Goal: Task Accomplishment & Management: Use online tool/utility

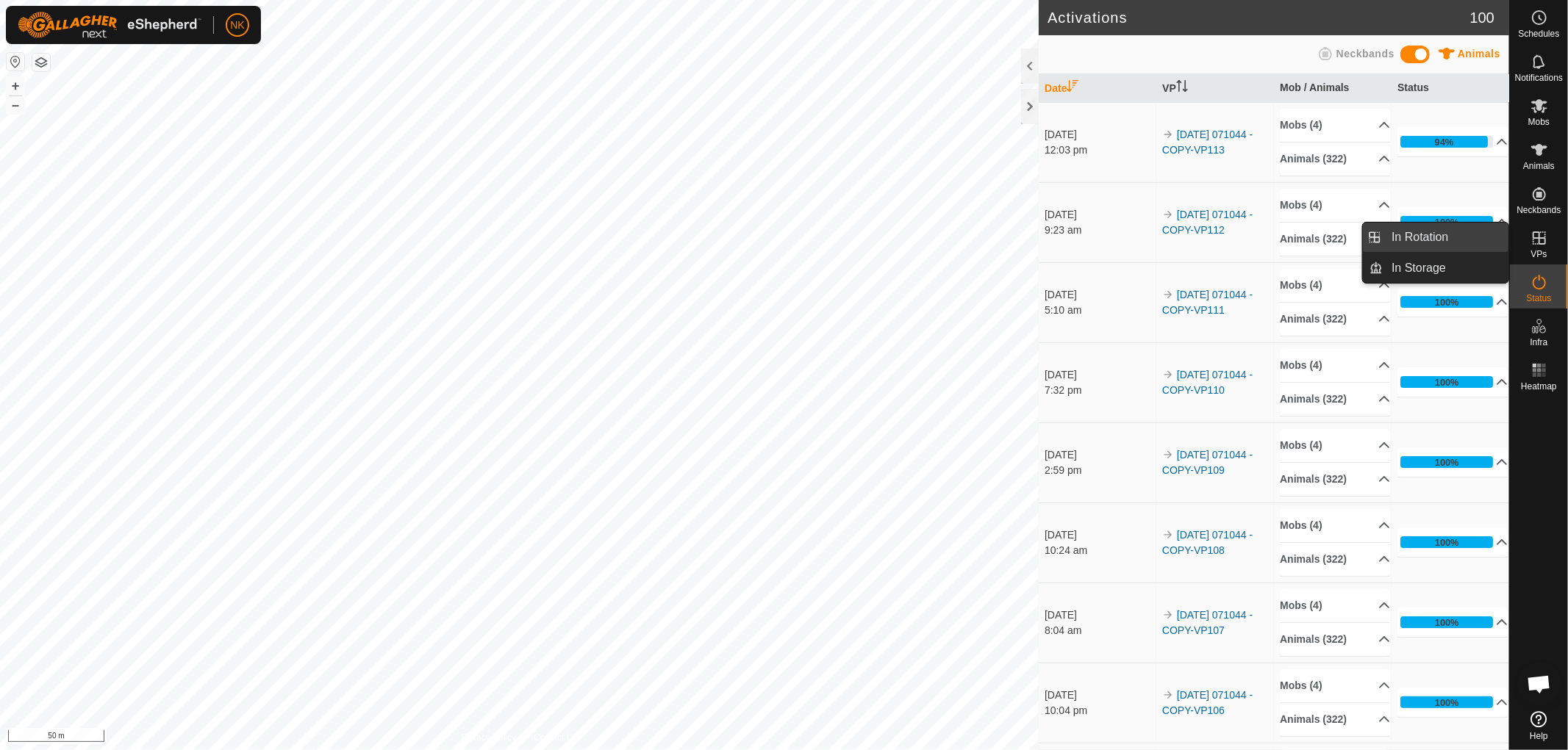
drag, startPoint x: 1497, startPoint y: 246, endPoint x: 1434, endPoint y: 236, distance: 63.8
click at [1434, 236] on span "In Rotation" at bounding box center [1420, 237] width 57 height 17
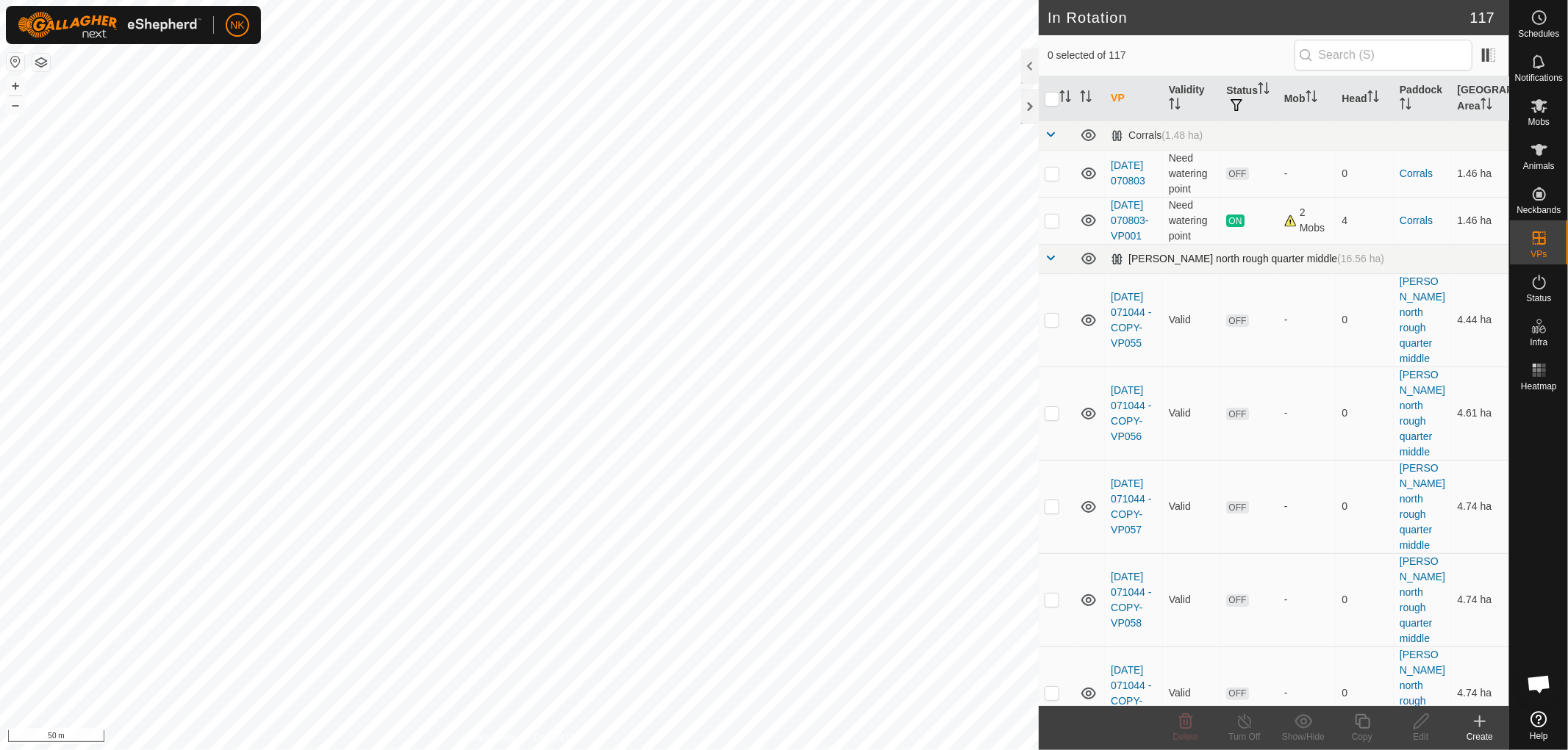
click at [1052, 273] on td at bounding box center [1056, 258] width 35 height 29
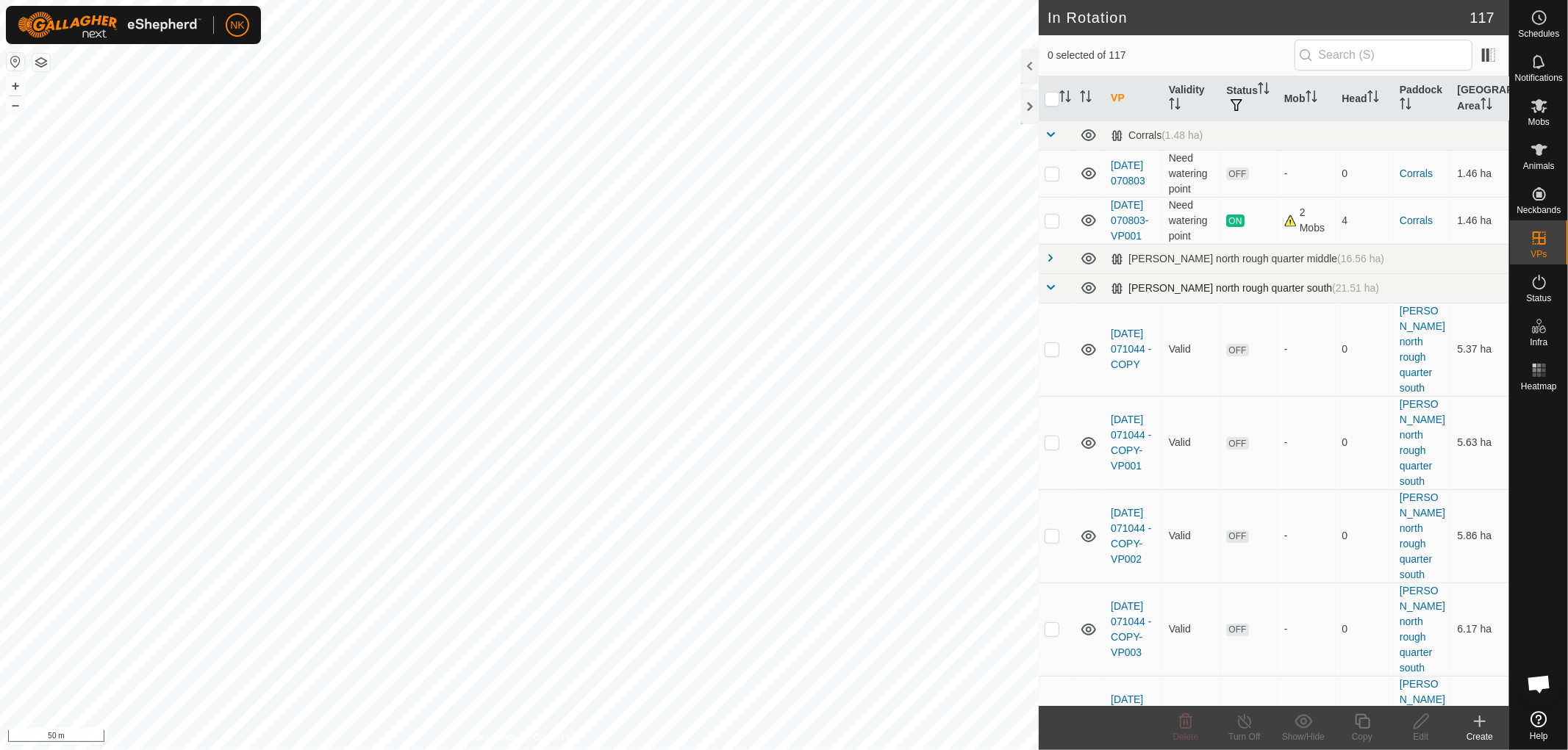
click at [1047, 293] on span at bounding box center [1050, 287] width 12 height 12
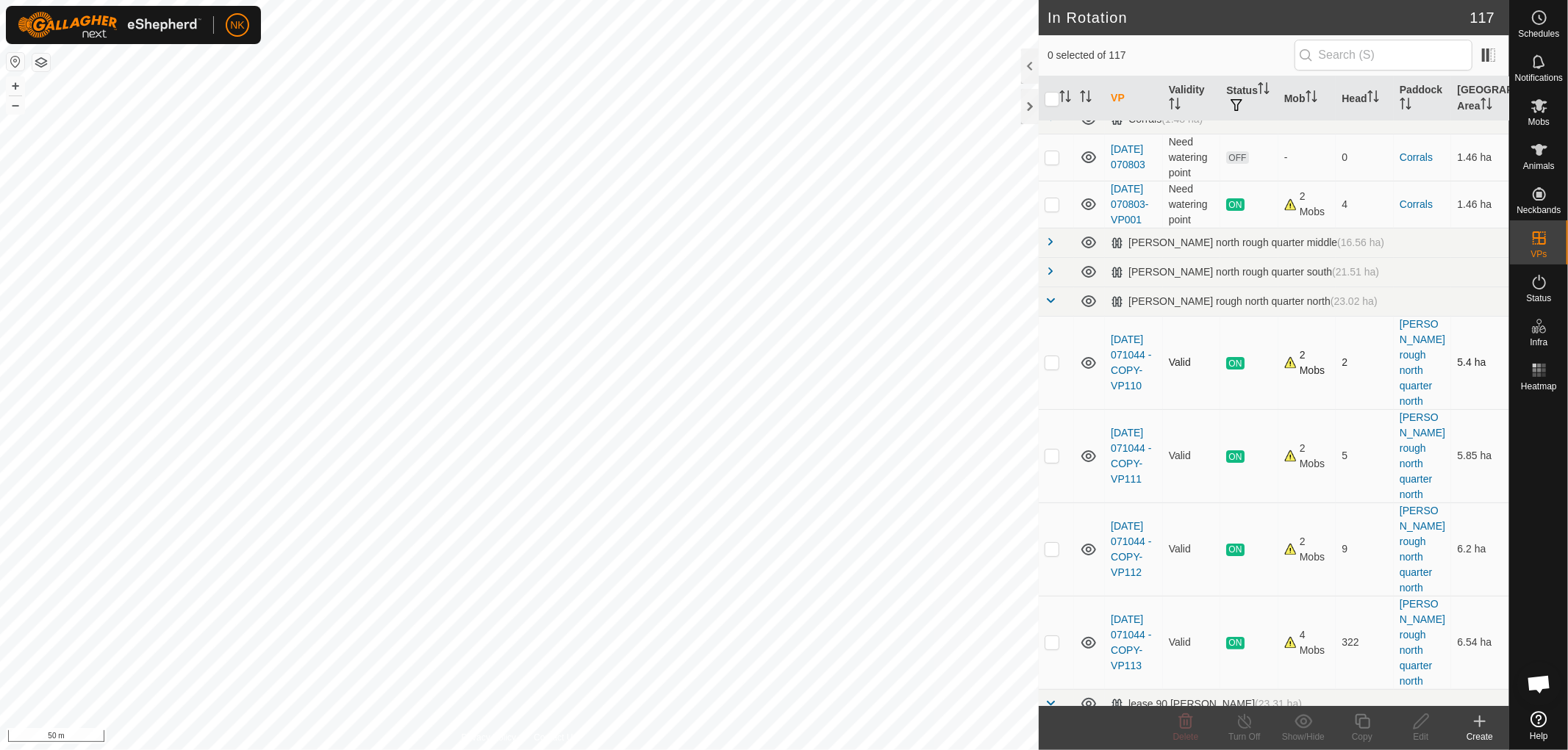
scroll to position [30, 0]
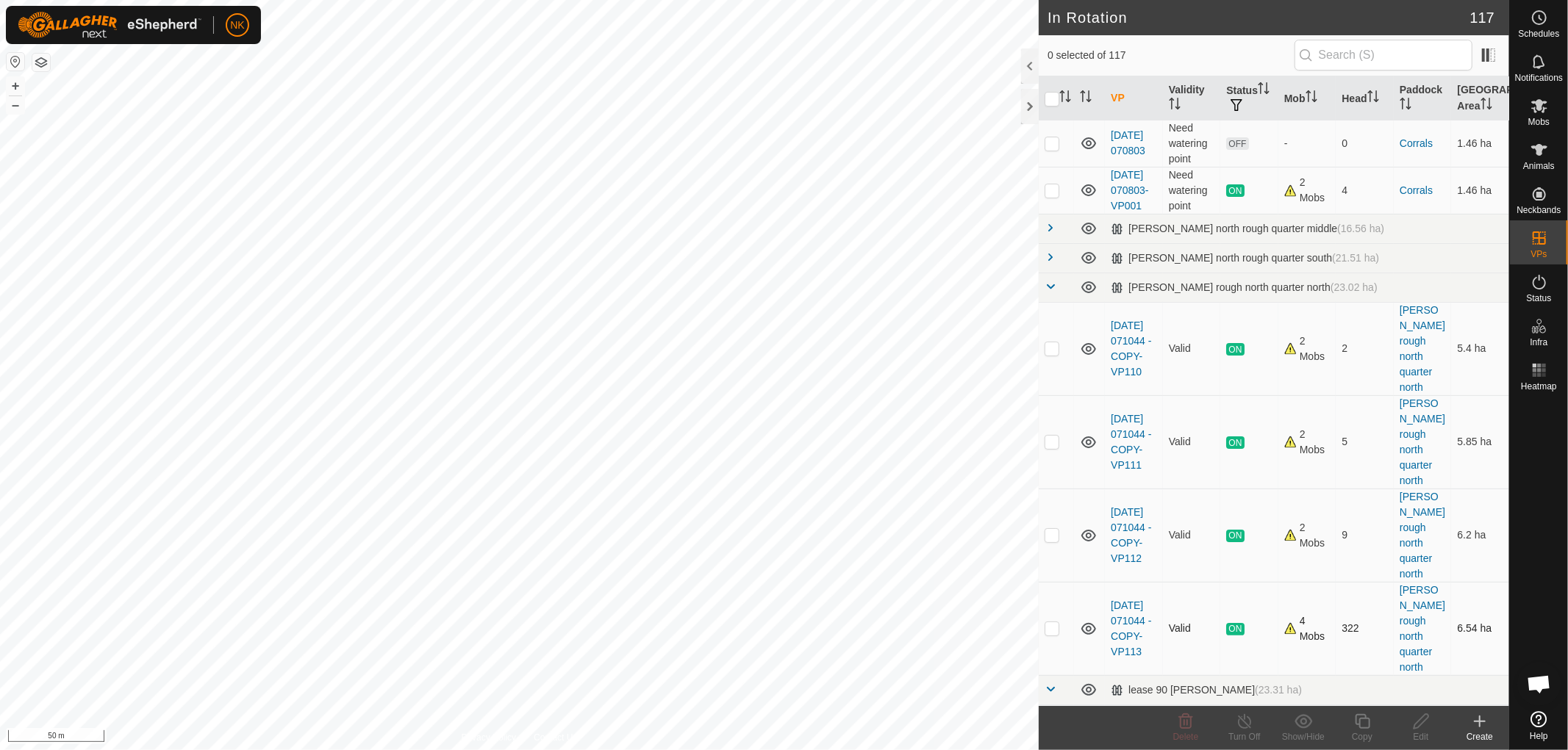
click at [1050, 623] on p-checkbox at bounding box center [1052, 628] width 15 height 12
checkbox input "true"
click at [1362, 723] on icon at bounding box center [1362, 722] width 18 height 17
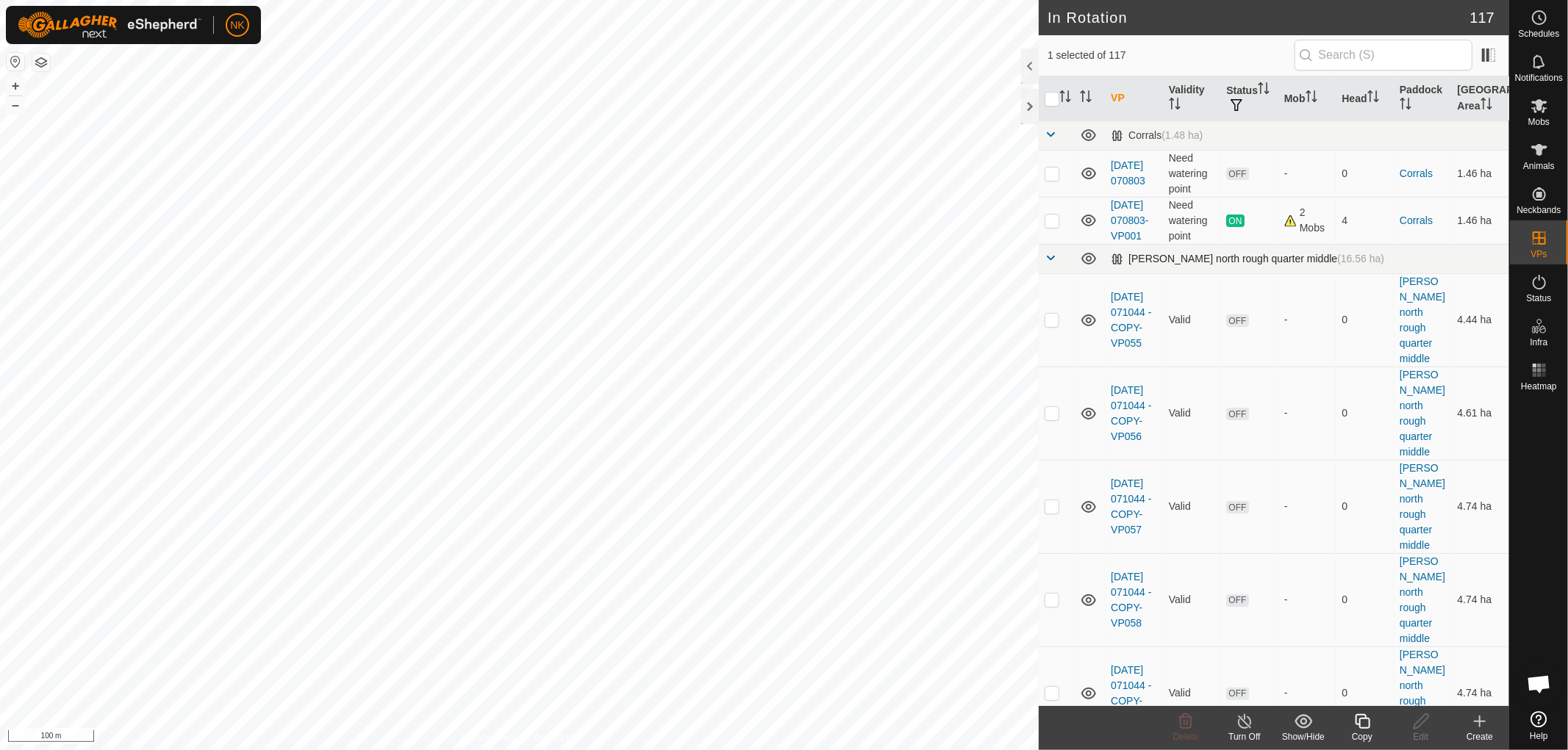
click at [1054, 264] on span at bounding box center [1050, 258] width 12 height 12
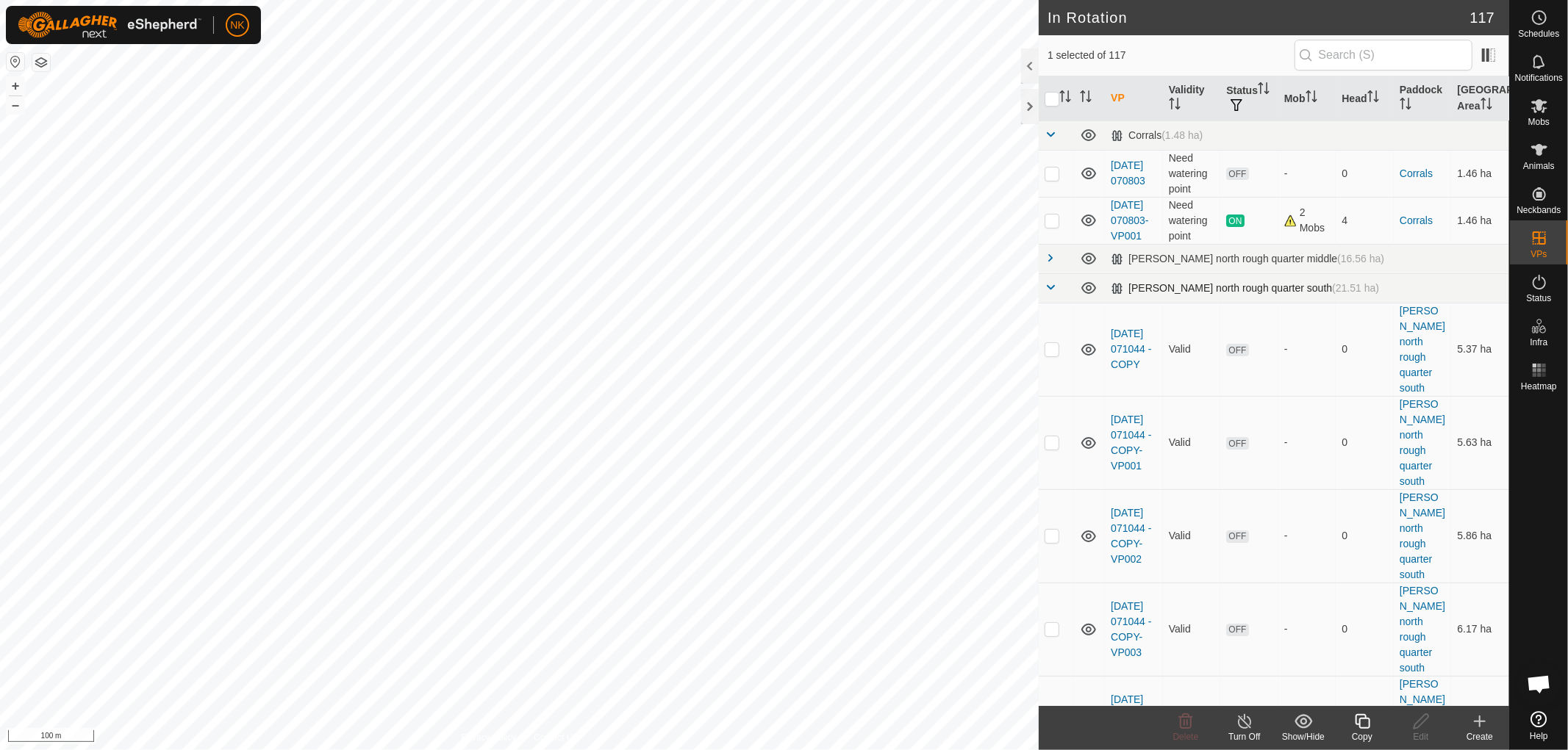
click at [1045, 293] on span at bounding box center [1050, 287] width 12 height 12
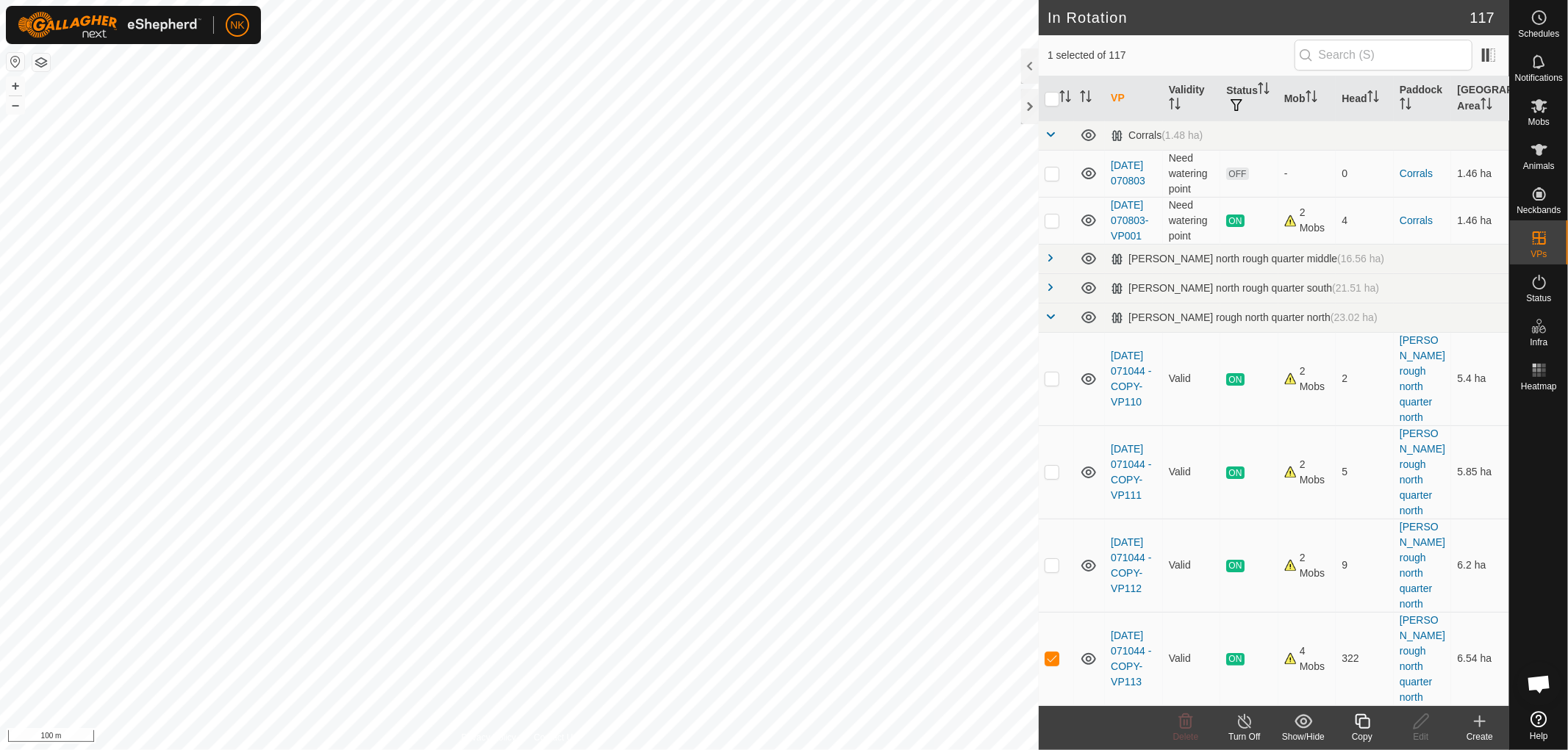
click at [1365, 731] on div "Copy" at bounding box center [1362, 737] width 59 height 13
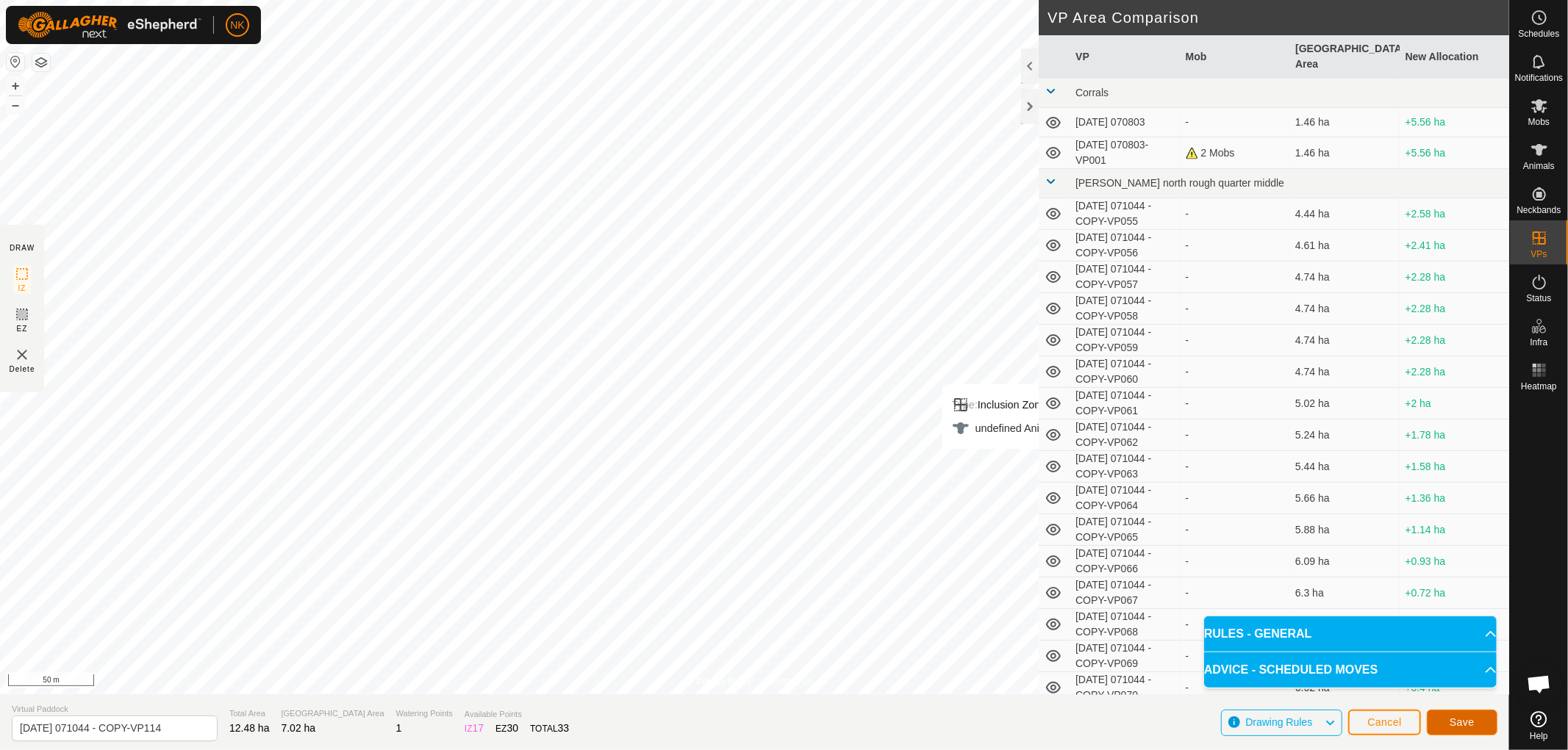
click at [1449, 721] on button "Save" at bounding box center [1462, 723] width 71 height 26
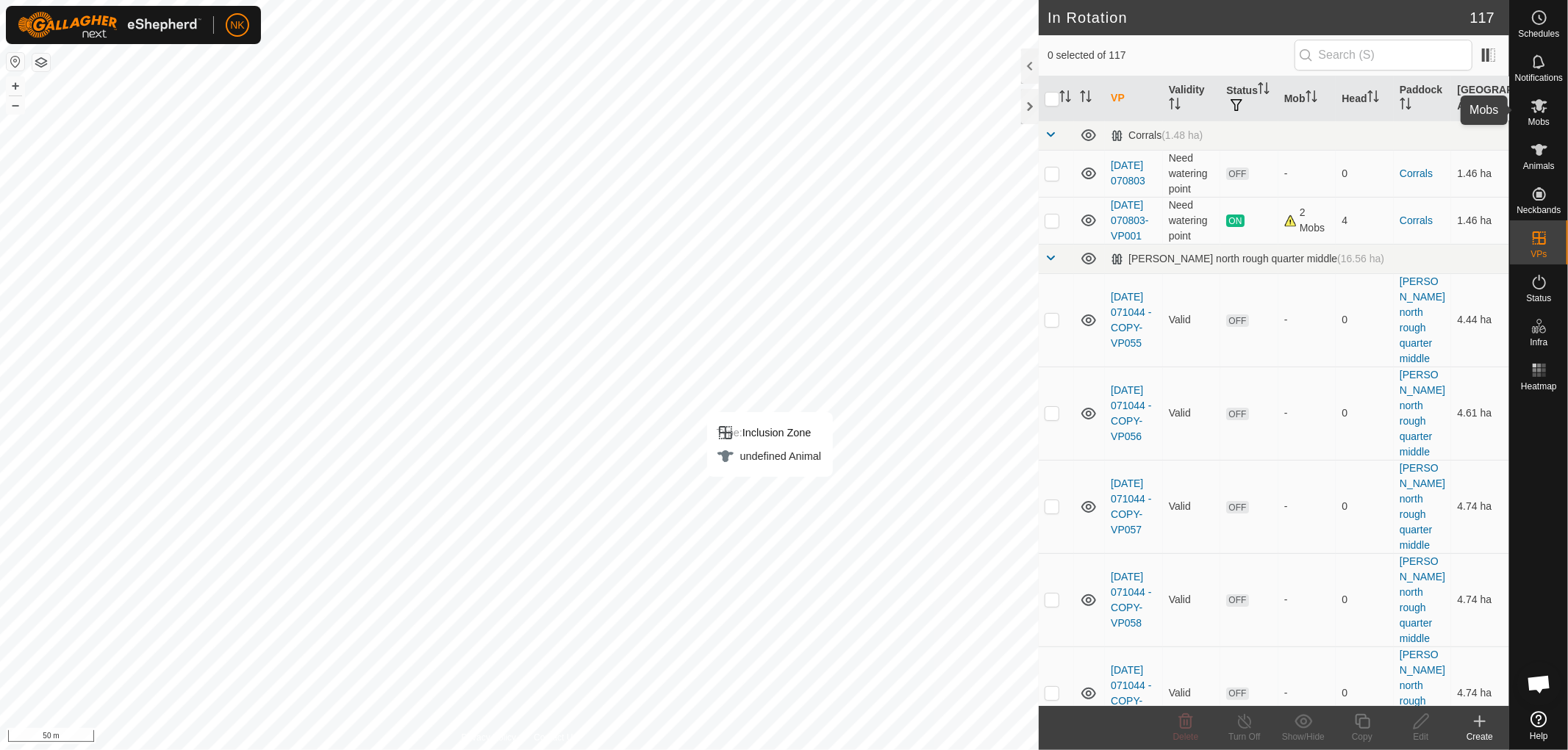
click at [1540, 118] on span "Mobs" at bounding box center [1538, 122] width 21 height 9
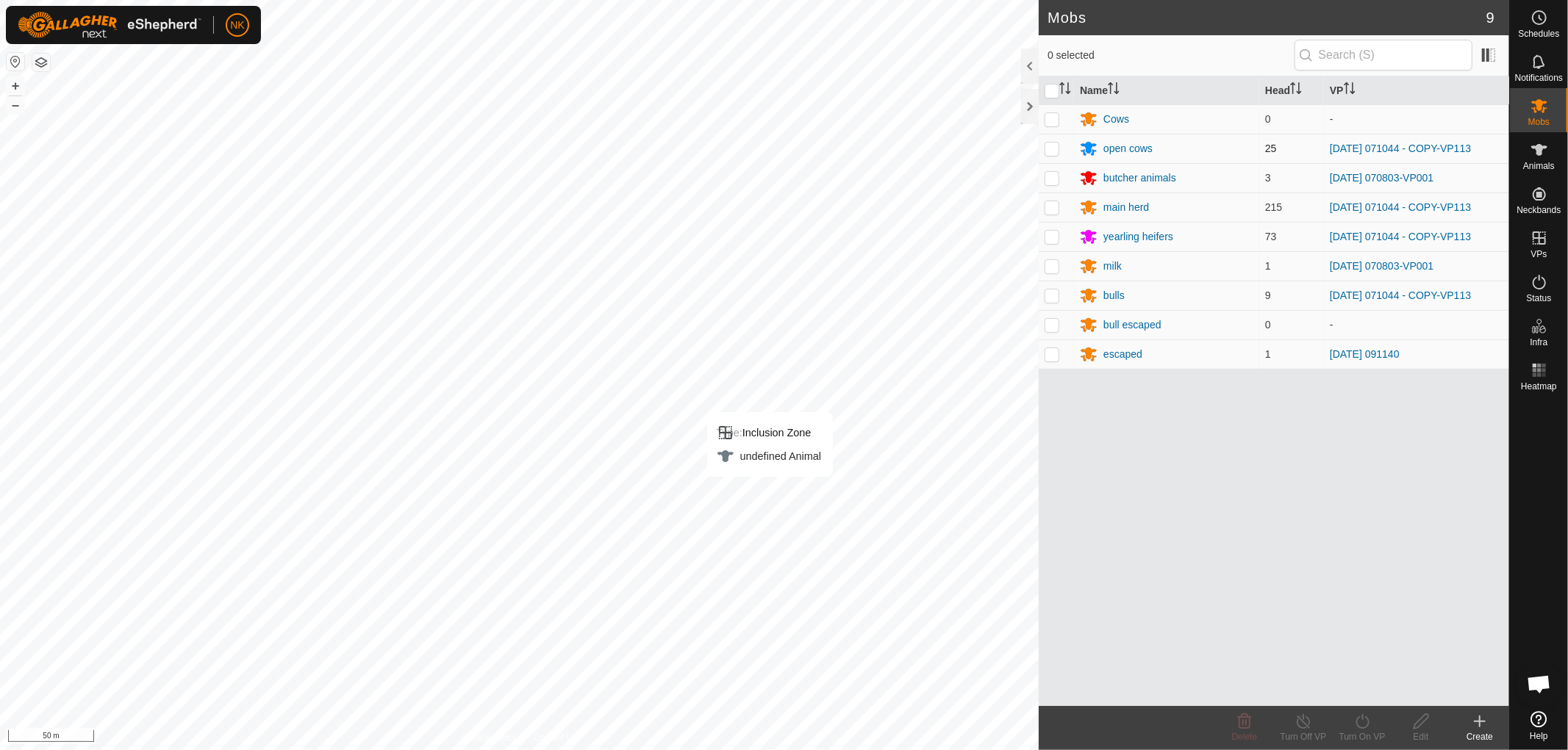
click at [1055, 148] on p-checkbox at bounding box center [1052, 148] width 15 height 12
checkbox input "true"
click at [1042, 217] on td at bounding box center [1056, 207] width 35 height 29
checkbox input "true"
click at [1048, 241] on p-checkbox at bounding box center [1052, 236] width 15 height 12
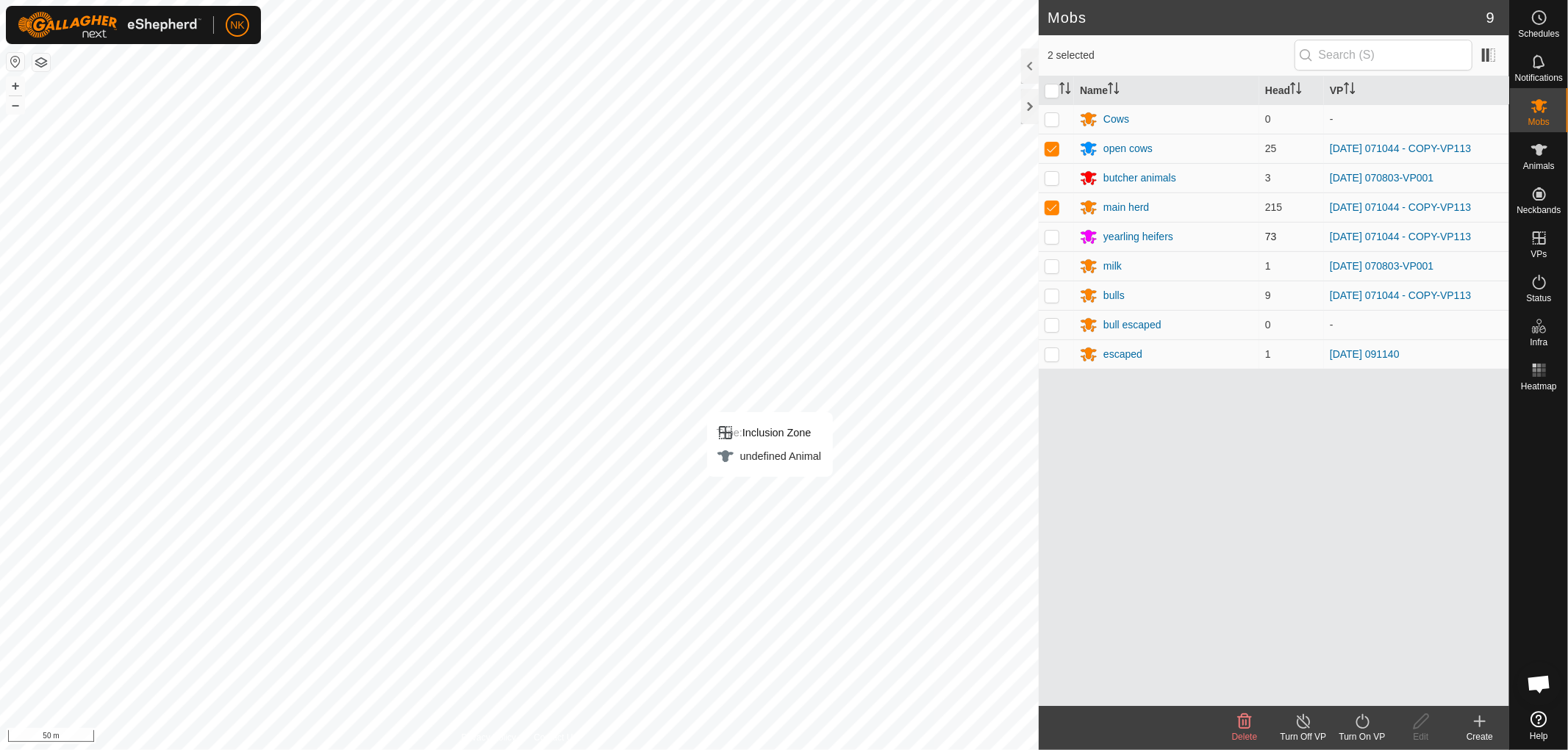
checkbox input "true"
click at [1053, 296] on p-checkbox at bounding box center [1052, 295] width 15 height 12
checkbox input "true"
click at [1357, 722] on icon at bounding box center [1362, 722] width 18 height 17
click at [1366, 683] on link "Now" at bounding box center [1406, 689] width 145 height 29
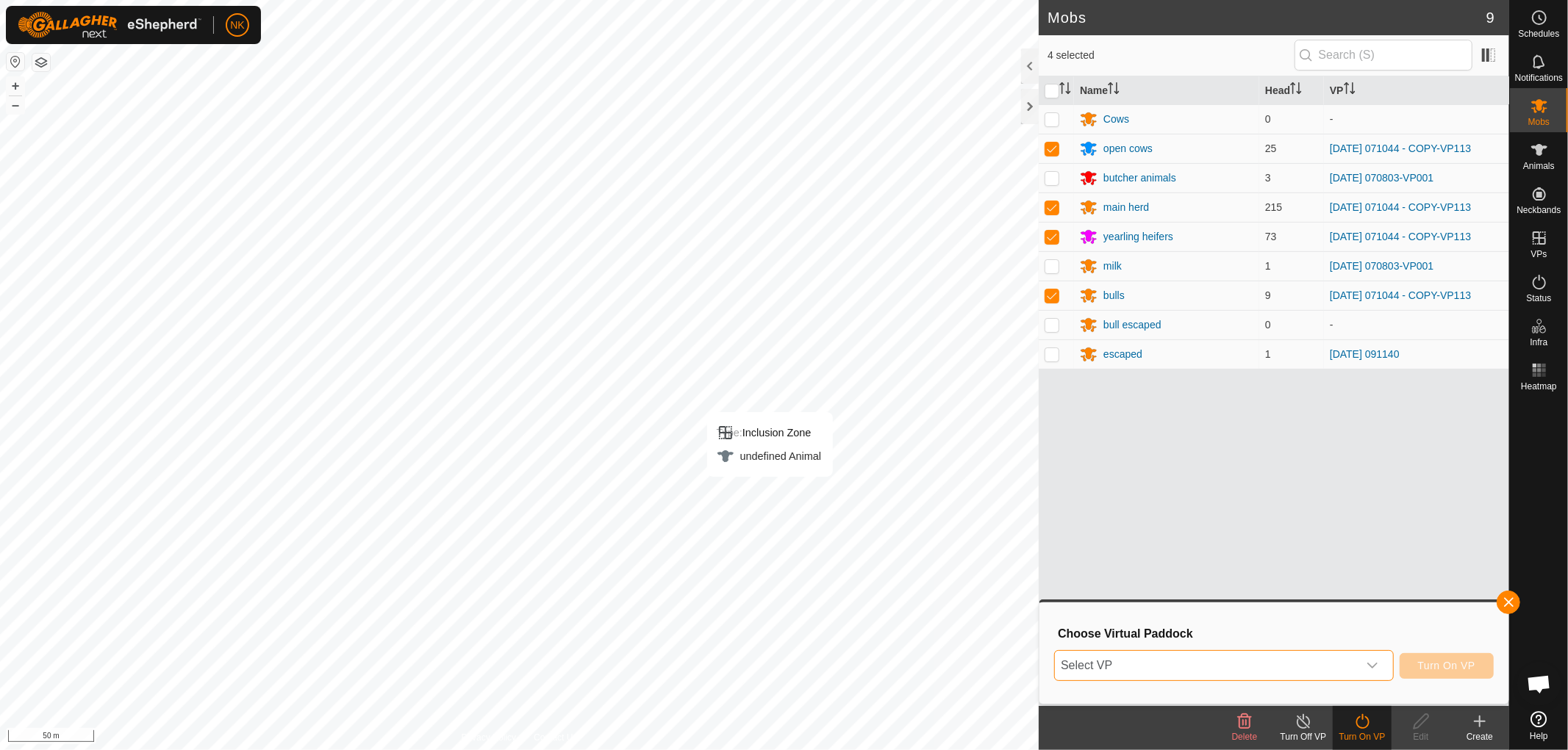
click at [1210, 659] on span "Select VP" at bounding box center [1207, 665] width 303 height 29
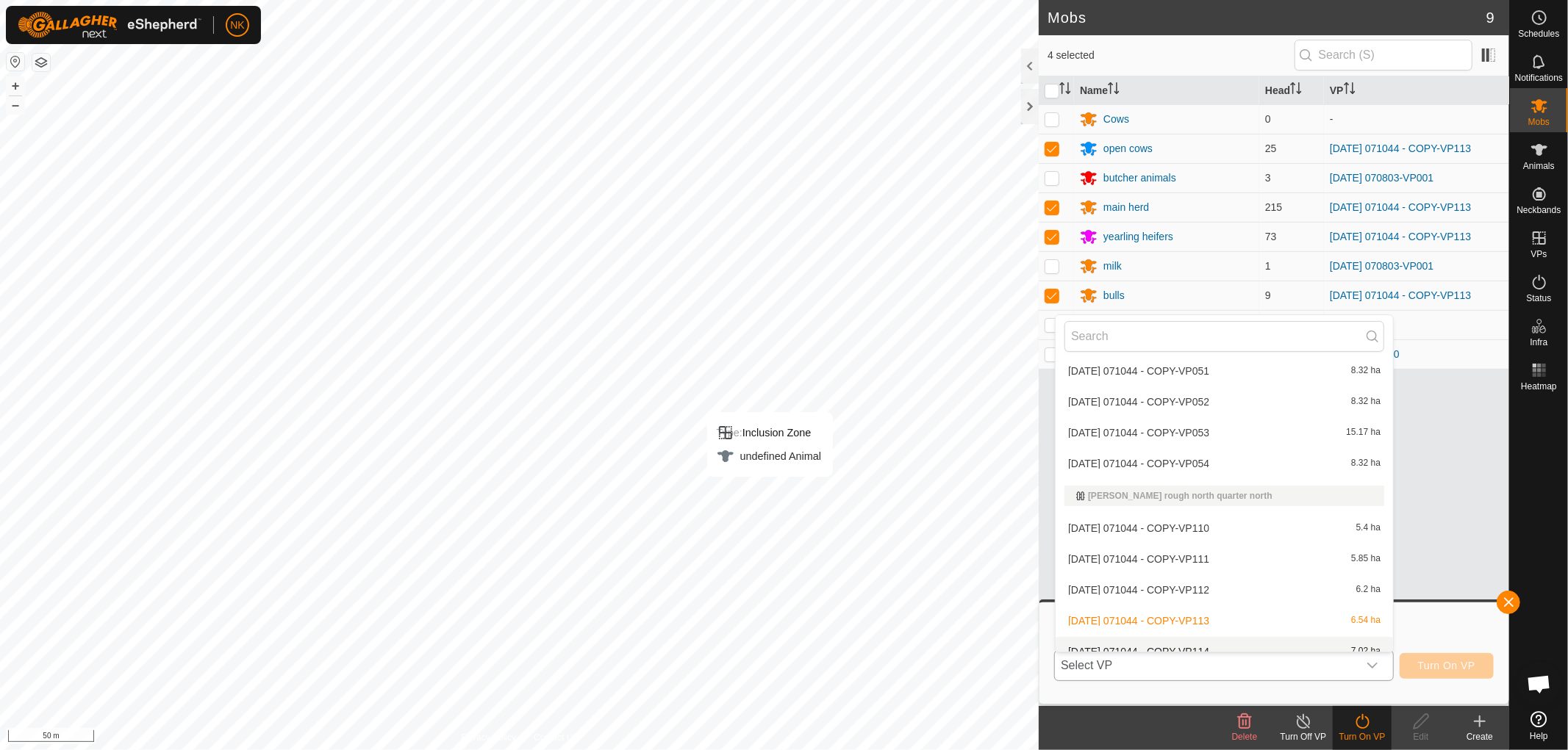
scroll to position [3511, 0]
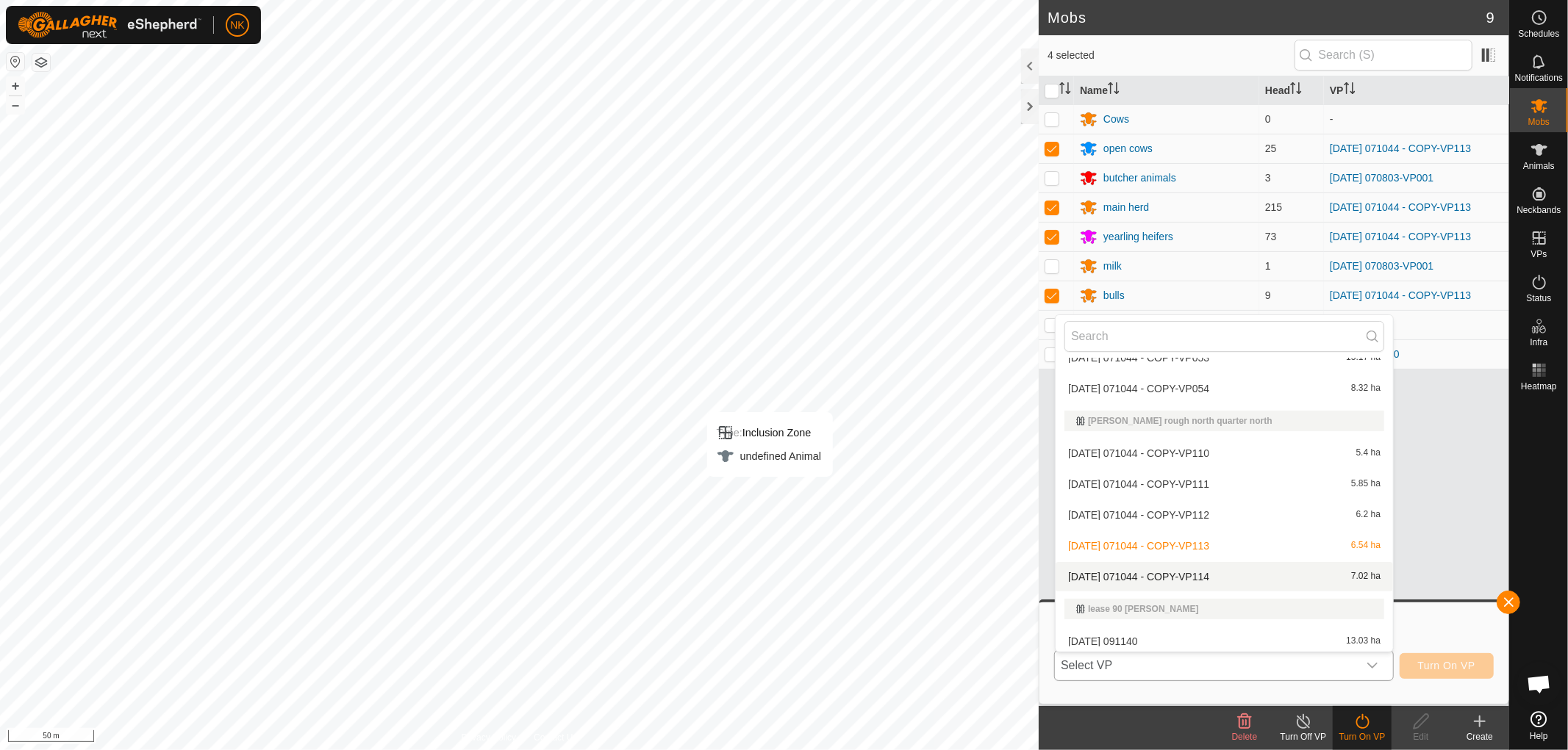
click at [1198, 567] on li "[DATE] 071044 - COPY-VP114 7.02 ha" at bounding box center [1225, 576] width 338 height 29
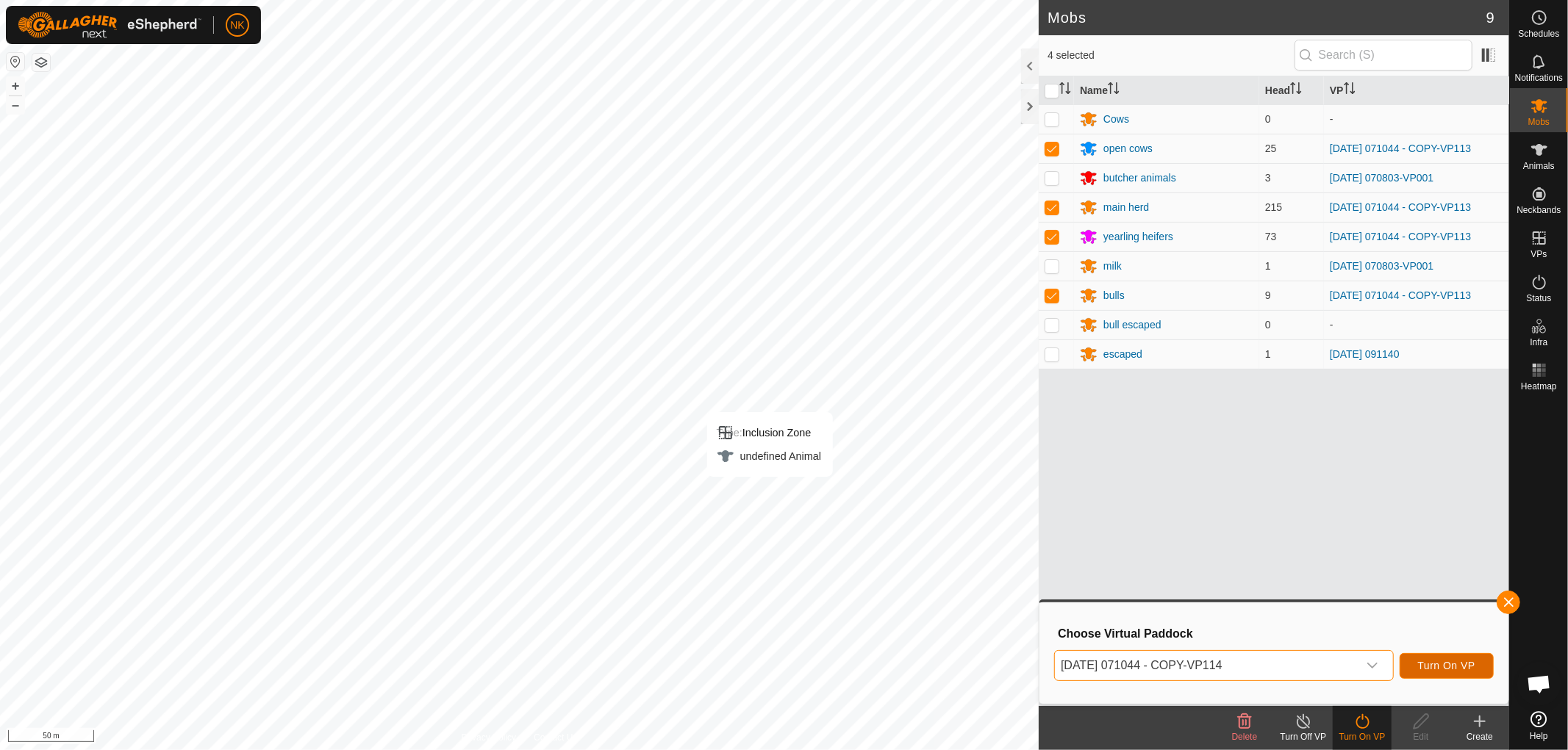
click at [1464, 660] on span "Turn On VP" at bounding box center [1446, 665] width 57 height 12
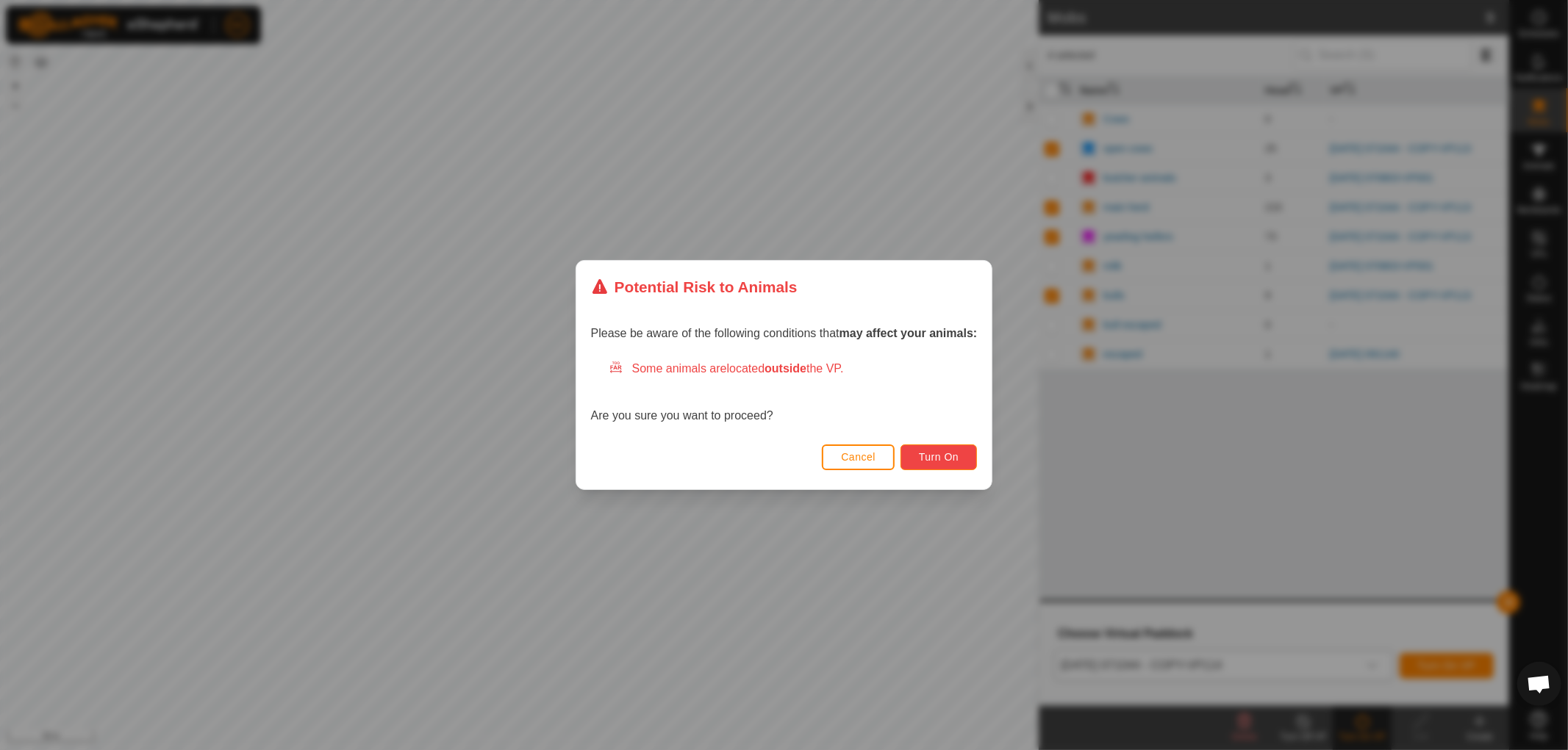
click at [941, 459] on span "Turn On" at bounding box center [939, 457] width 40 height 12
